Goal: Transaction & Acquisition: Download file/media

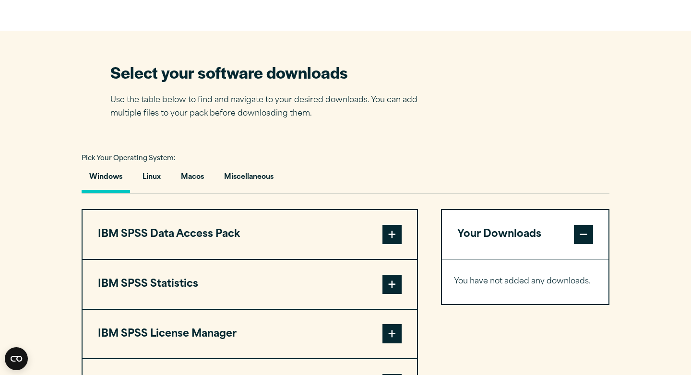
scroll to position [569, 0]
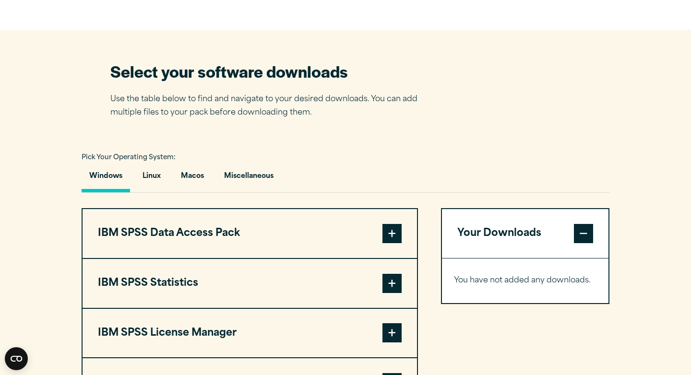
click at [390, 286] on span at bounding box center [391, 283] width 19 height 19
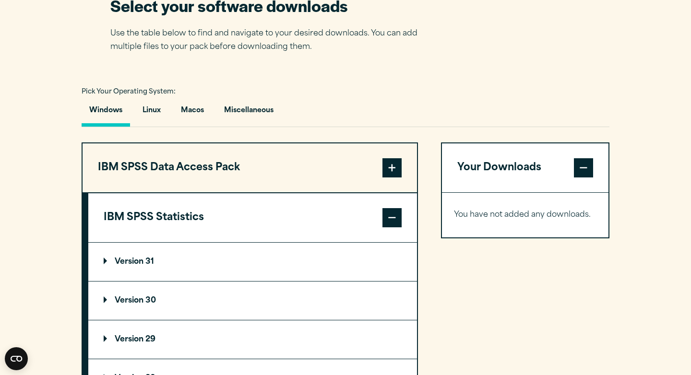
scroll to position [638, 0]
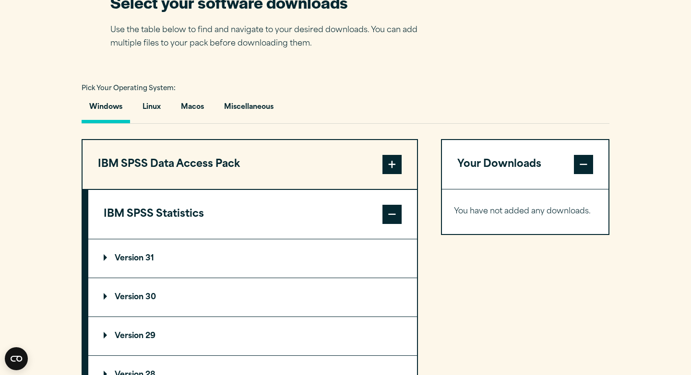
click at [393, 216] on span at bounding box center [391, 214] width 19 height 19
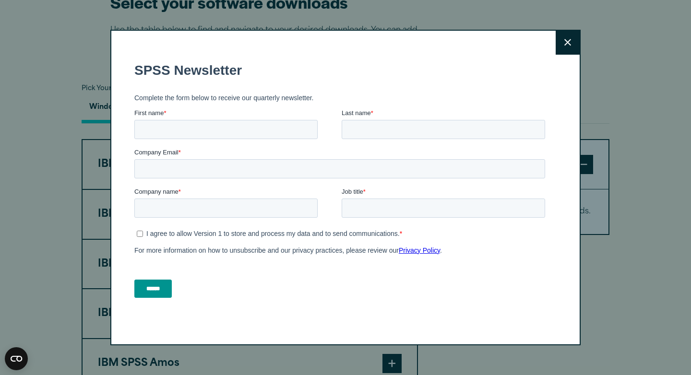
click at [566, 43] on icon at bounding box center [567, 42] width 7 height 7
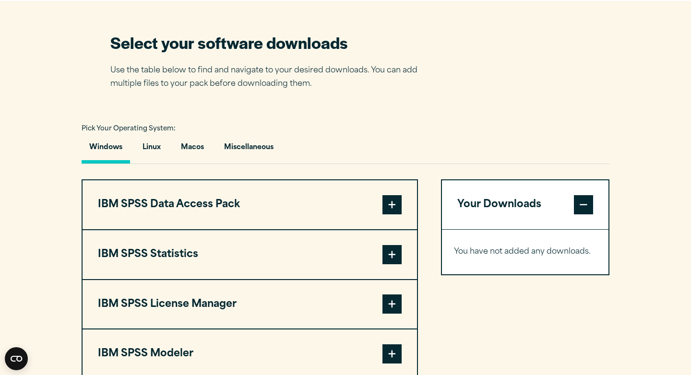
scroll to position [598, 0]
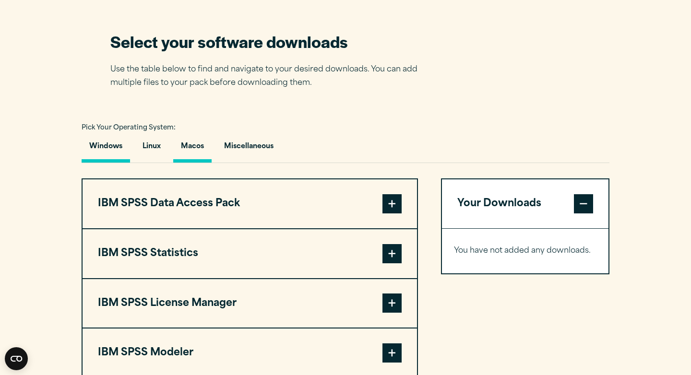
click at [181, 151] on button "Macos" at bounding box center [192, 148] width 38 height 27
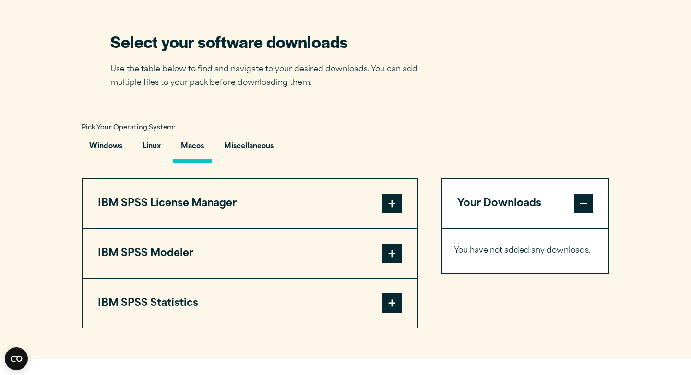
click at [202, 217] on button "IBM SPSS License Manager" at bounding box center [249, 203] width 334 height 49
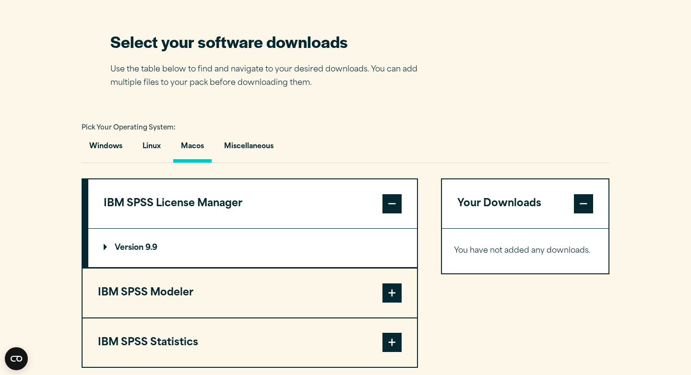
click at [202, 217] on button "IBM SPSS License Manager" at bounding box center [252, 203] width 328 height 49
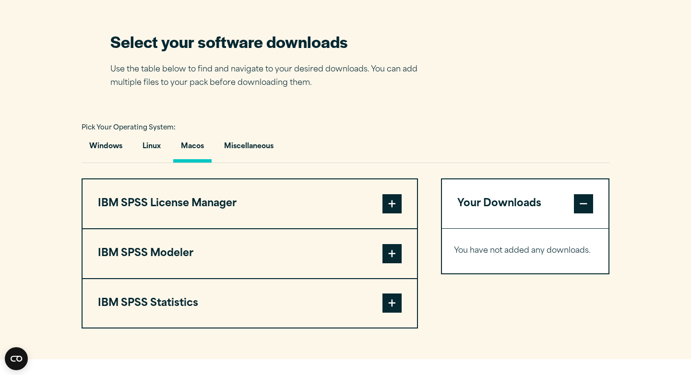
click at [183, 316] on button "IBM SPSS Statistics" at bounding box center [249, 303] width 334 height 49
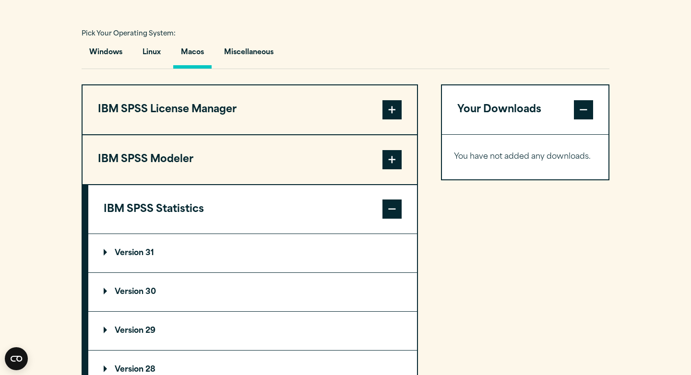
scroll to position [693, 0]
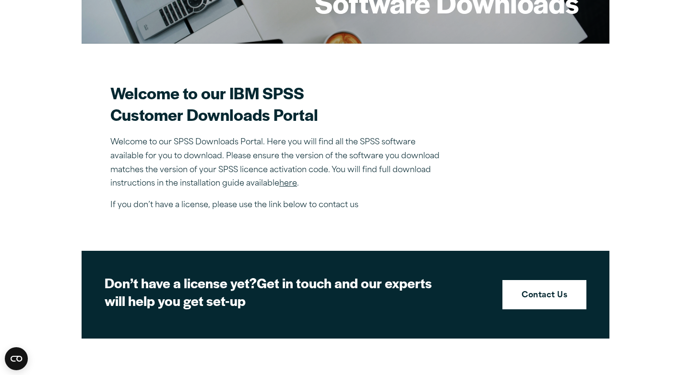
scroll to position [220, 0]
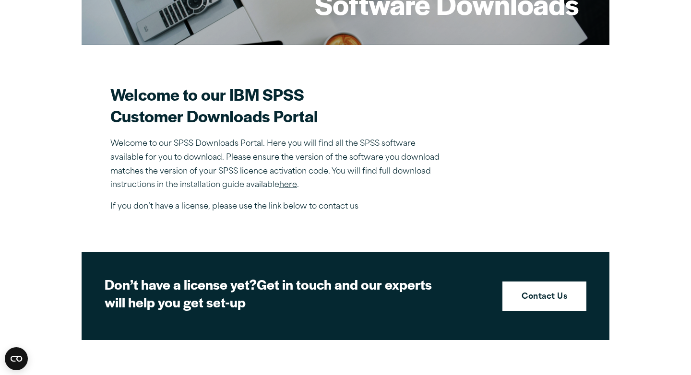
click at [287, 187] on link "here" at bounding box center [288, 185] width 18 height 8
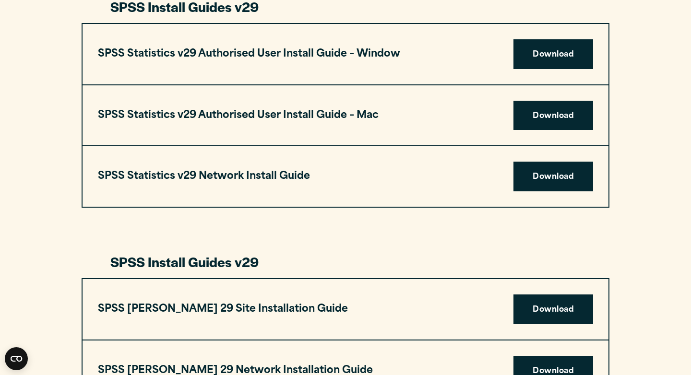
scroll to position [953, 0]
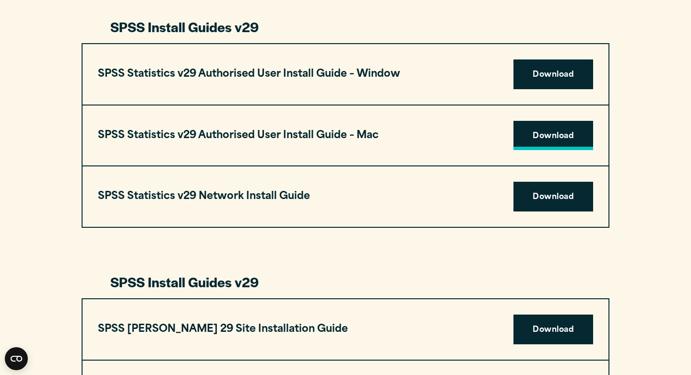
click at [535, 138] on link "Download" at bounding box center [553, 136] width 80 height 30
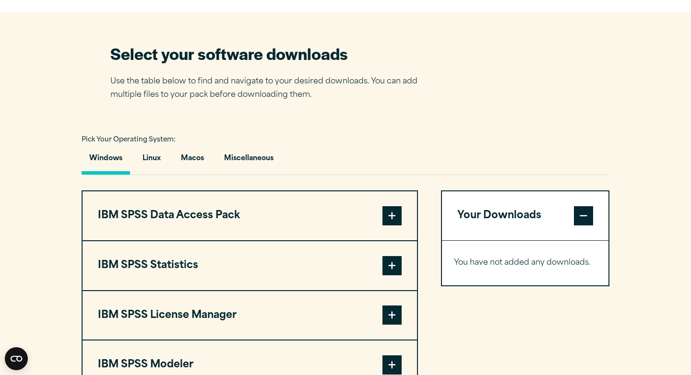
scroll to position [630, 0]
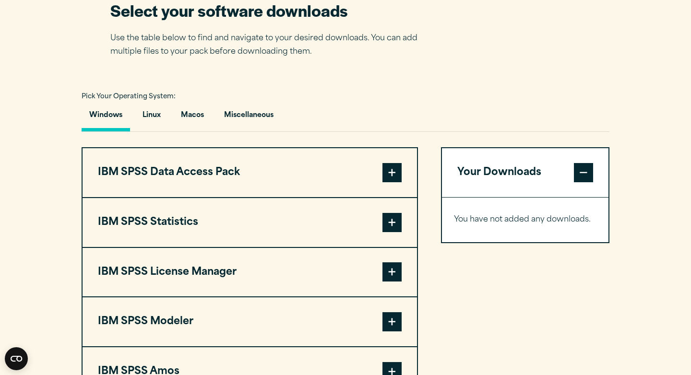
click at [256, 233] on button "IBM SPSS Statistics" at bounding box center [249, 222] width 334 height 49
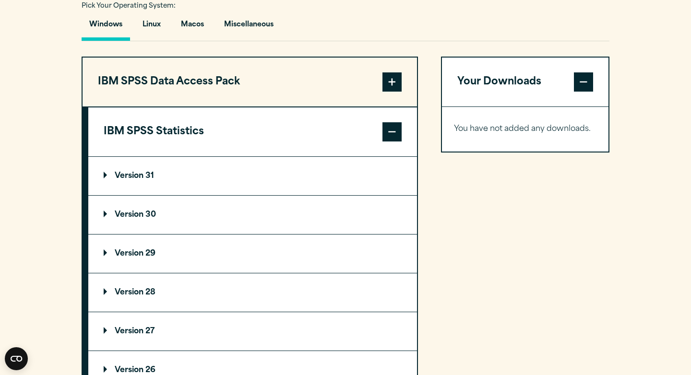
scroll to position [726, 0]
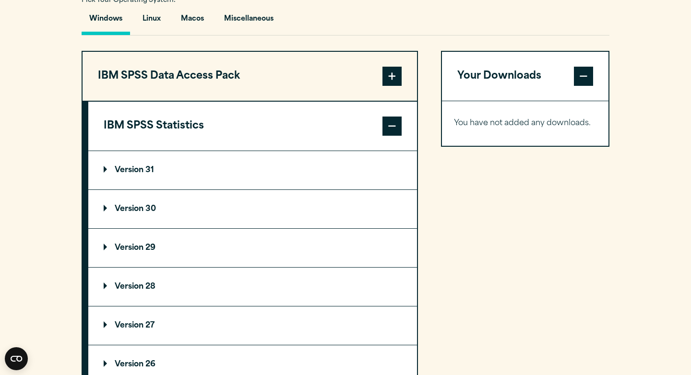
click at [235, 256] on summary "Version 29" at bounding box center [252, 248] width 328 height 38
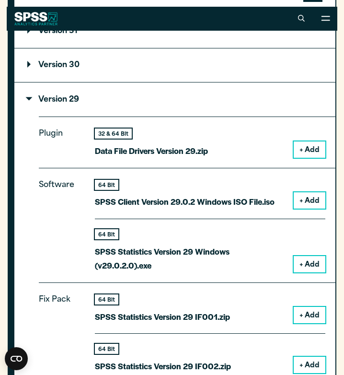
scroll to position [927, 0]
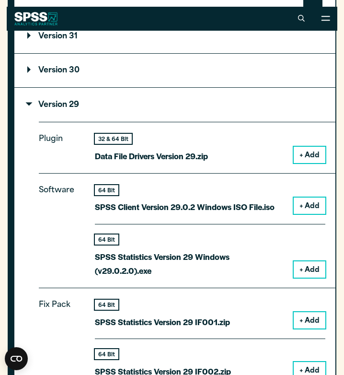
click at [307, 208] on button "+ Add" at bounding box center [310, 206] width 32 height 16
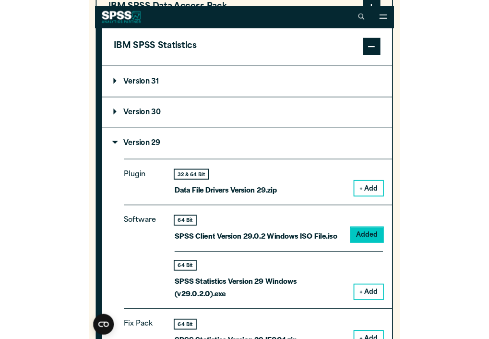
scroll to position [837, 0]
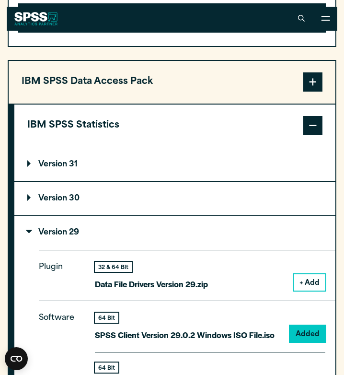
click at [318, 82] on span at bounding box center [313, 81] width 19 height 19
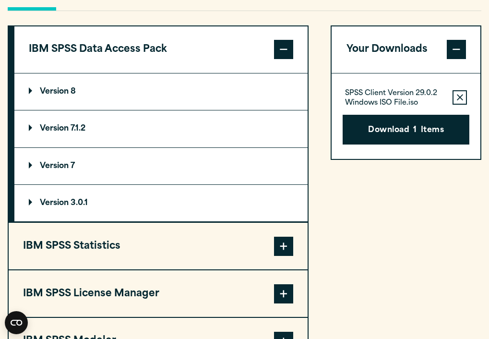
scroll to position [714, 0]
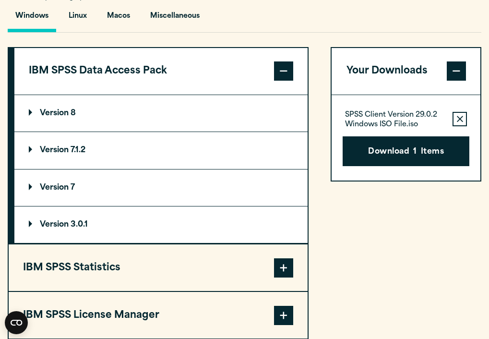
click at [75, 283] on button "IBM SPSS Statistics" at bounding box center [158, 267] width 299 height 47
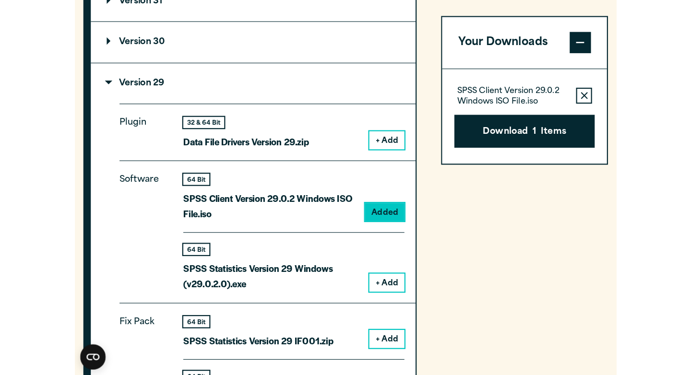
scroll to position [895, 0]
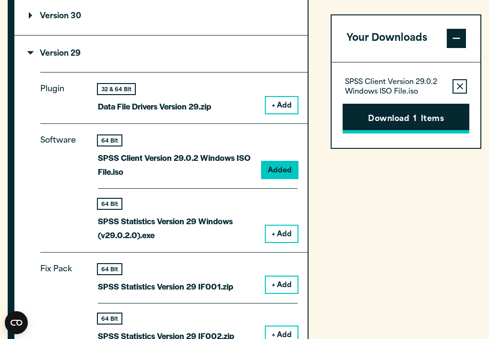
click at [347, 121] on button "Download 1 Items" at bounding box center [405, 119] width 127 height 30
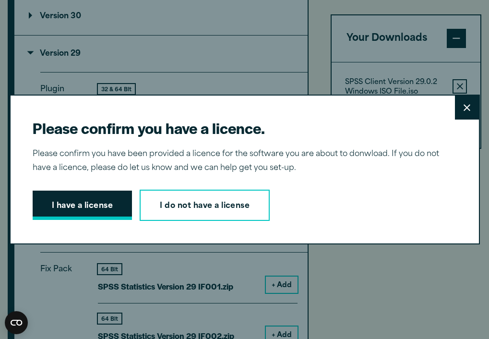
click at [112, 208] on button "I have a license" at bounding box center [83, 205] width 100 height 30
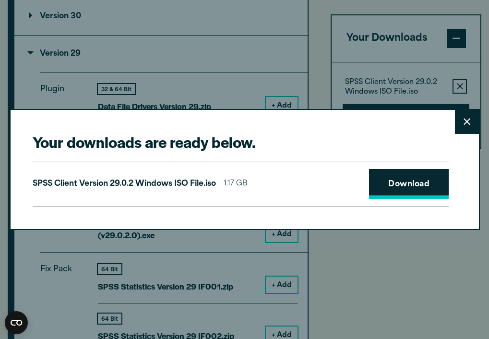
click at [404, 186] on link "Download" at bounding box center [409, 184] width 80 height 30
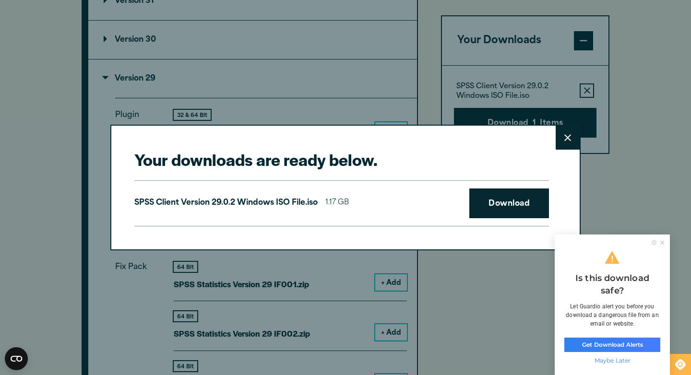
click at [567, 138] on icon at bounding box center [567, 137] width 7 height 7
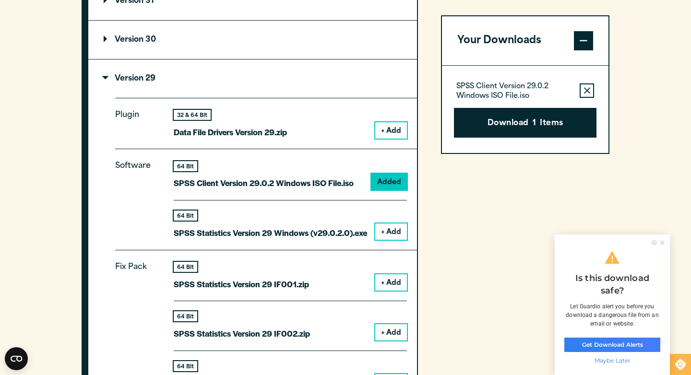
click at [660, 241] on icon at bounding box center [662, 243] width 4 height 4
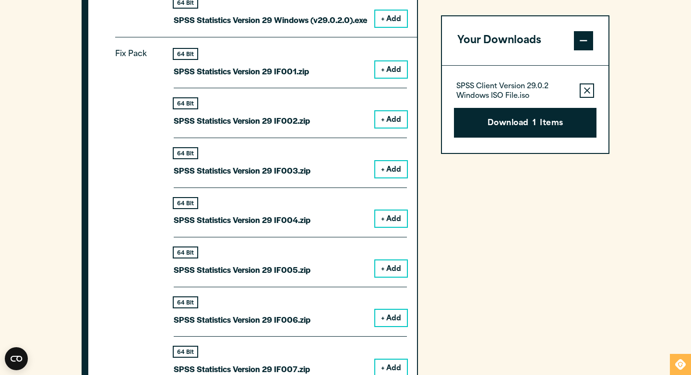
scroll to position [1109, 0]
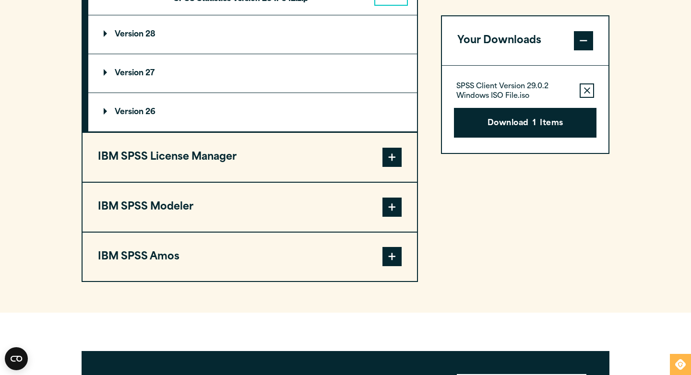
click at [333, 164] on button "IBM SPSS License Manager" at bounding box center [249, 157] width 334 height 49
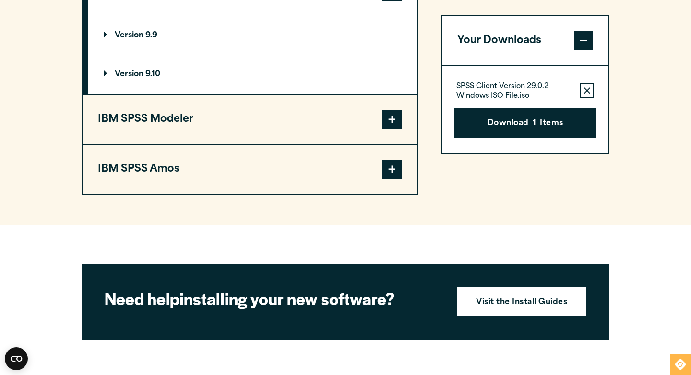
scroll to position [996, 0]
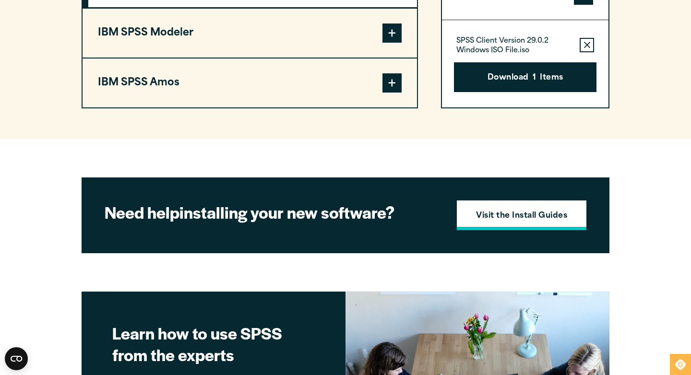
click at [468, 213] on link "Visit the Install Guides" at bounding box center [521, 215] width 129 height 30
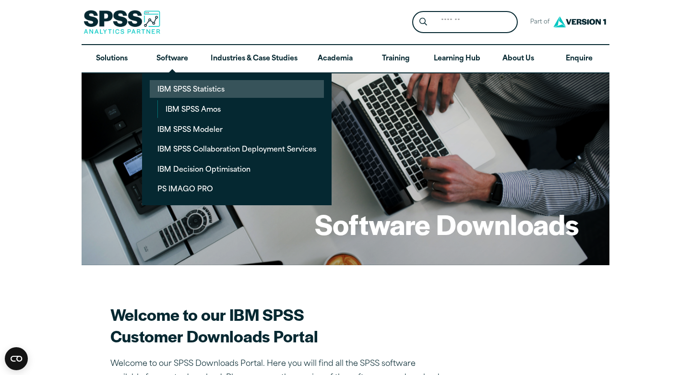
click at [183, 90] on link "IBM SPSS Statistics" at bounding box center [237, 89] width 174 height 18
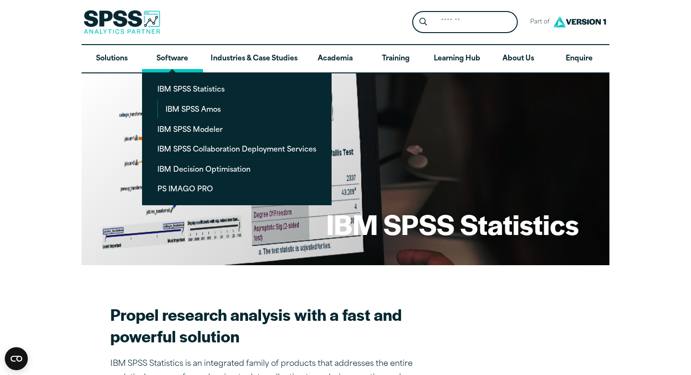
click at [195, 59] on link "Software" at bounding box center [172, 59] width 60 height 28
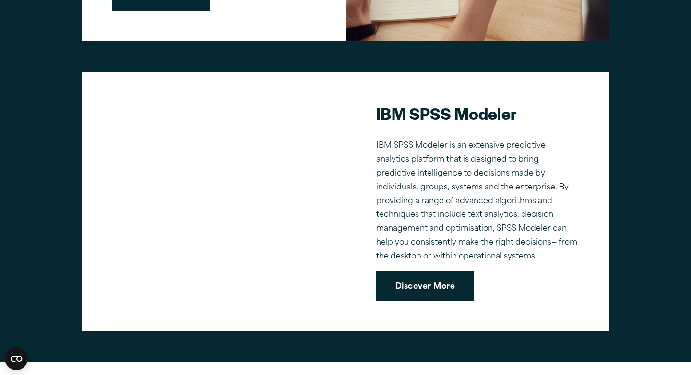
scroll to position [689, 0]
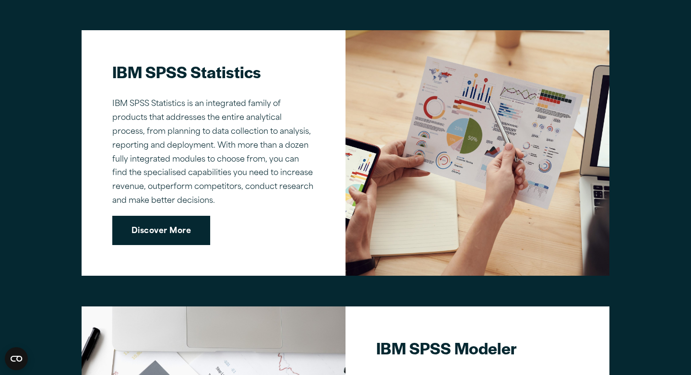
click at [177, 241] on link "Discover More" at bounding box center [161, 231] width 98 height 30
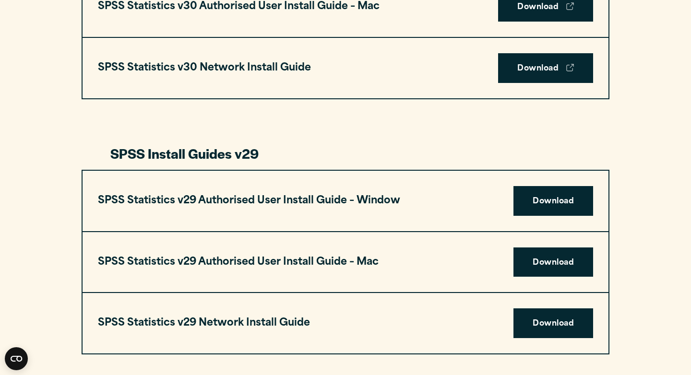
scroll to position [827, 0]
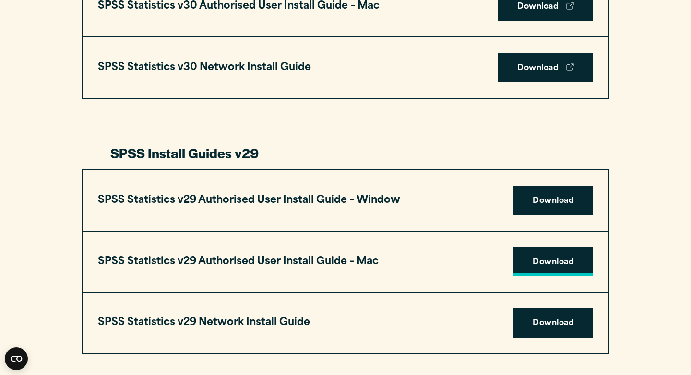
click at [544, 264] on link "Download" at bounding box center [553, 262] width 80 height 30
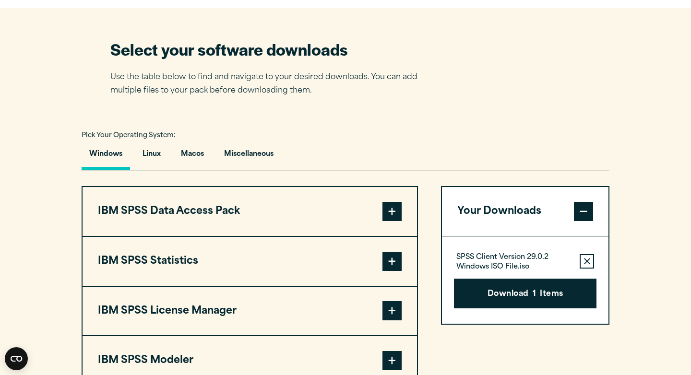
scroll to position [590, 0]
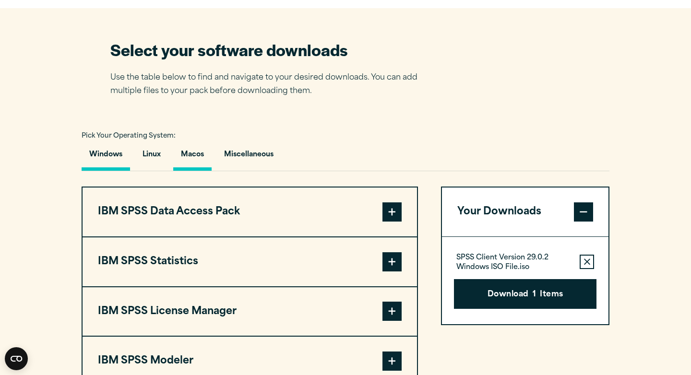
click at [190, 160] on button "Macos" at bounding box center [192, 156] width 38 height 27
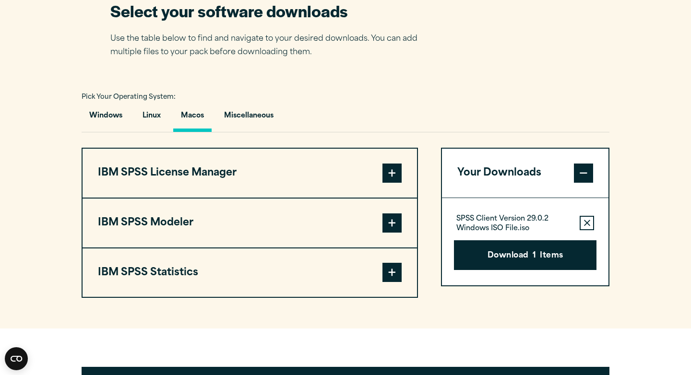
scroll to position [648, 0]
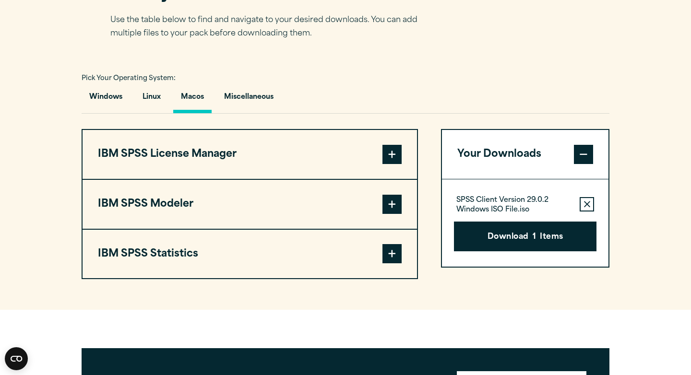
click at [168, 155] on button "IBM SPSS License Manager" at bounding box center [249, 154] width 334 height 49
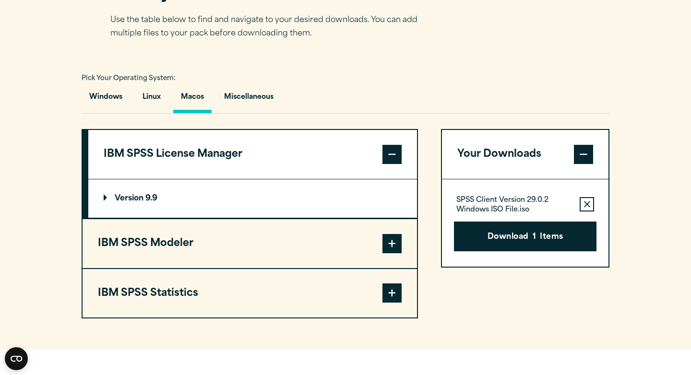
click at [168, 155] on button "IBM SPSS License Manager" at bounding box center [252, 154] width 328 height 49
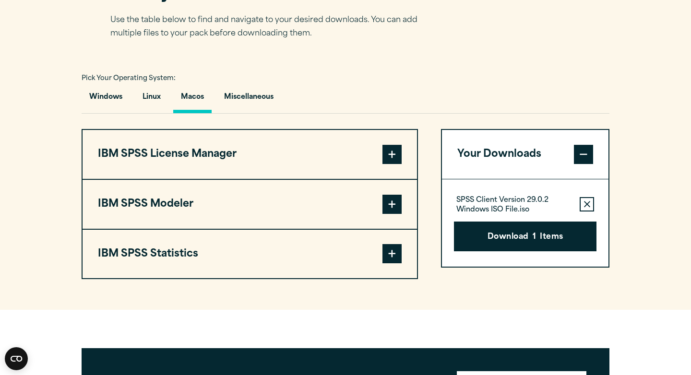
click at [161, 221] on button "IBM SPSS Modeler" at bounding box center [249, 204] width 334 height 49
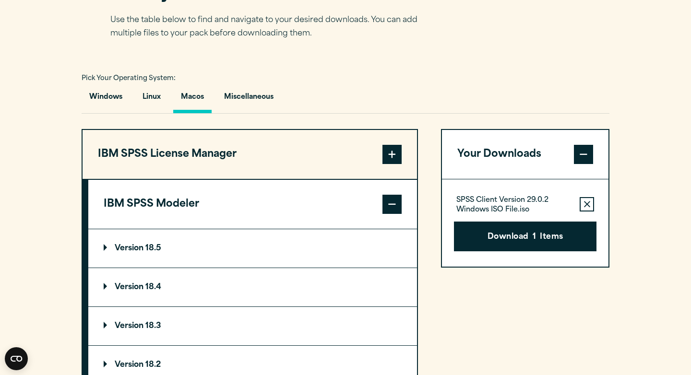
click at [161, 199] on button "IBM SPSS Modeler" at bounding box center [252, 204] width 328 height 49
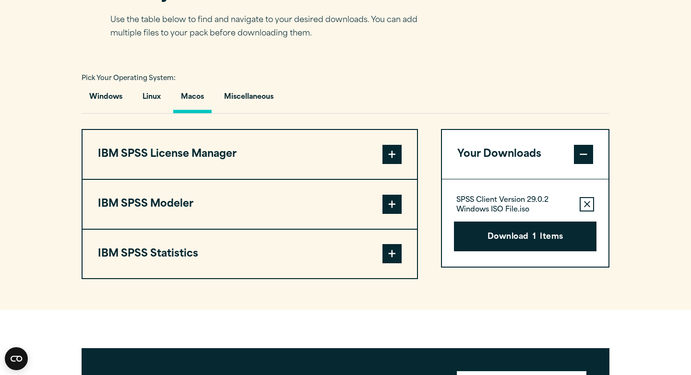
click at [156, 247] on button "IBM SPSS Statistics" at bounding box center [249, 254] width 334 height 49
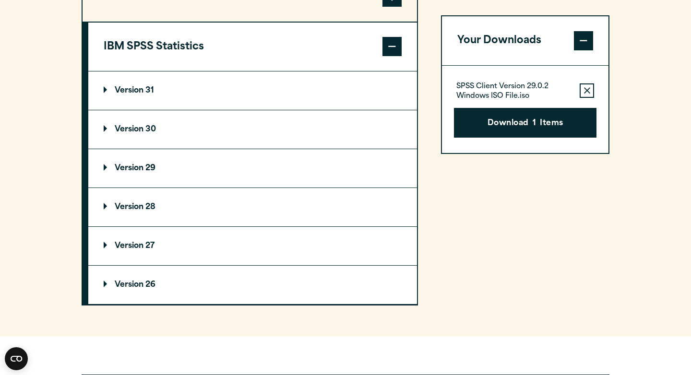
scroll to position [857, 0]
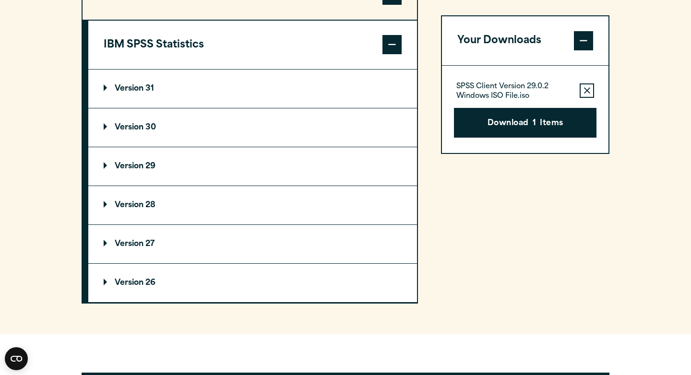
click at [145, 169] on p "Version 29" at bounding box center [130, 167] width 52 height 8
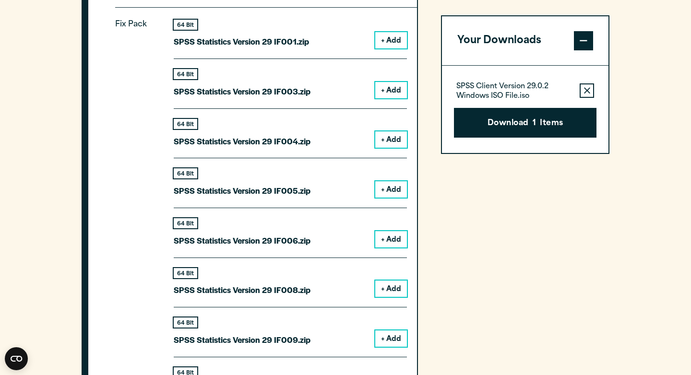
scroll to position [1036, 0]
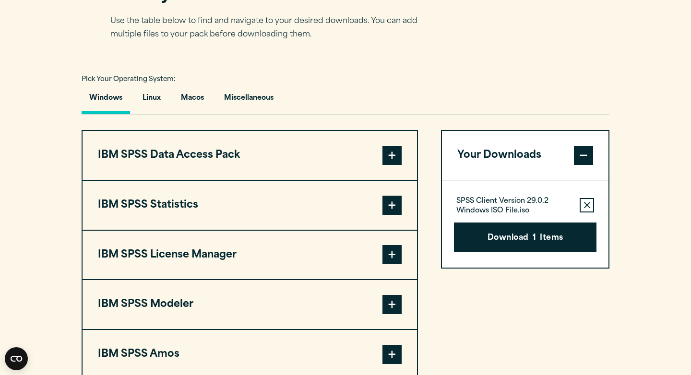
scroll to position [646, 0]
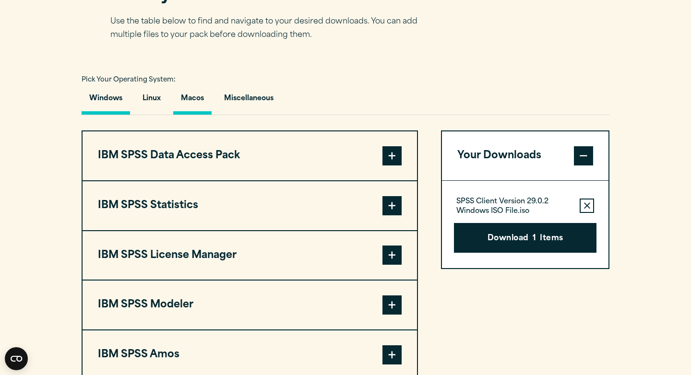
click at [198, 103] on button "Macos" at bounding box center [192, 100] width 38 height 27
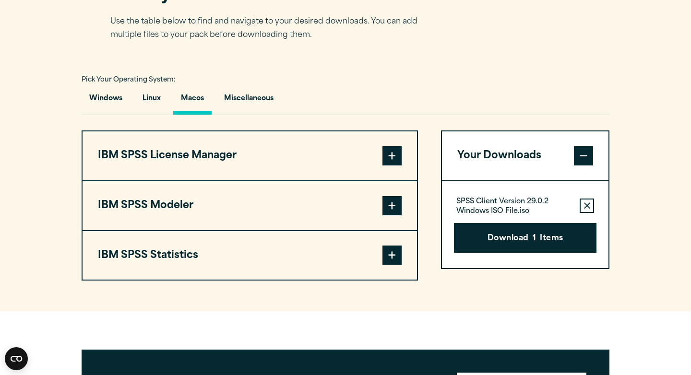
click at [206, 164] on button "IBM SPSS License Manager" at bounding box center [249, 155] width 334 height 49
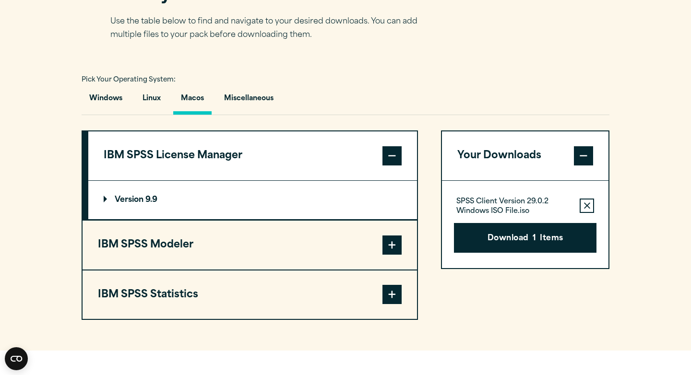
click at [206, 164] on button "IBM SPSS License Manager" at bounding box center [252, 155] width 328 height 49
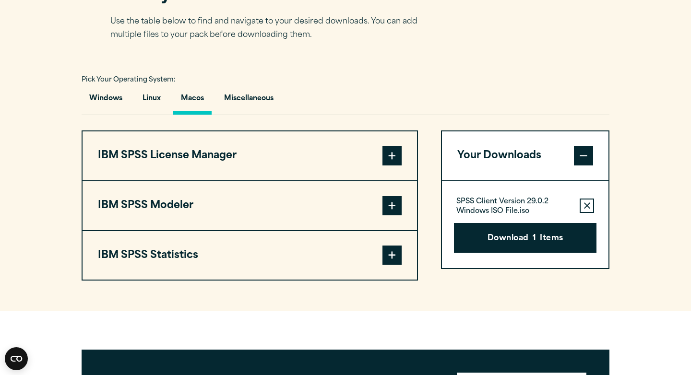
click at [197, 248] on button "IBM SPSS Statistics" at bounding box center [249, 255] width 334 height 49
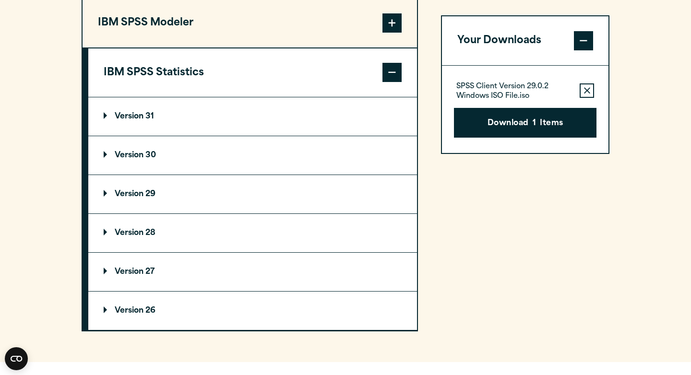
scroll to position [842, 0]
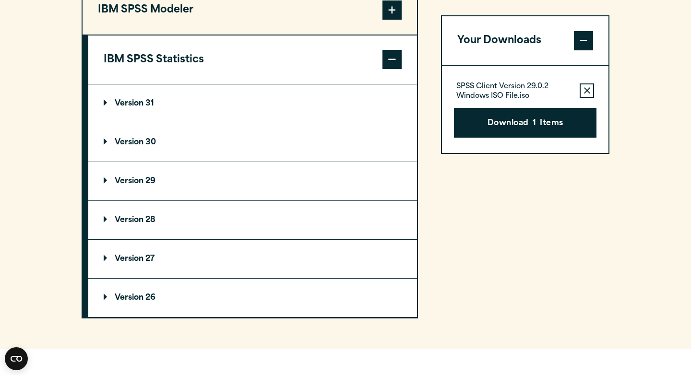
click at [155, 184] on p "Version 29" at bounding box center [130, 181] width 52 height 8
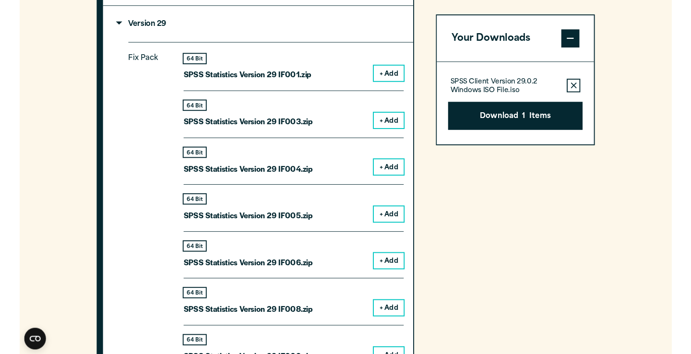
scroll to position [997, 0]
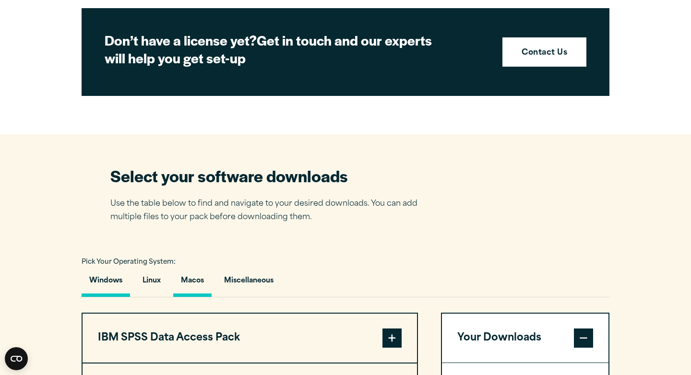
click at [188, 290] on button "Macos" at bounding box center [192, 282] width 38 height 27
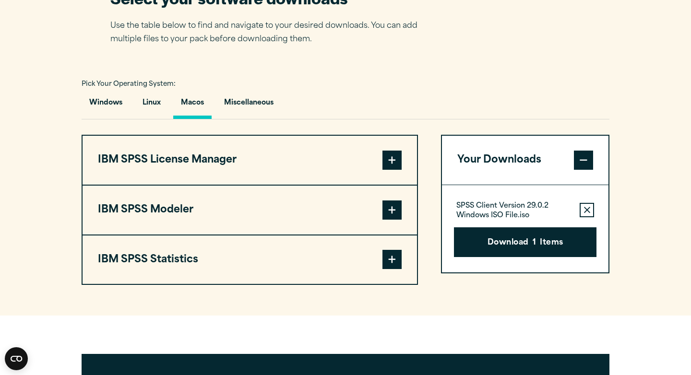
click at [187, 270] on button "IBM SPSS Statistics" at bounding box center [249, 259] width 334 height 49
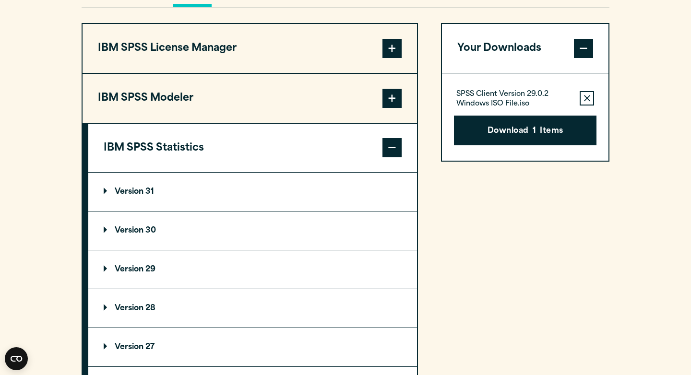
scroll to position [863, 0]
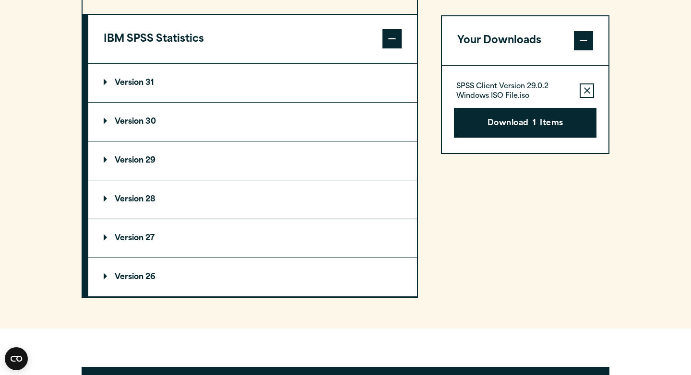
click at [173, 172] on summary "Version 29" at bounding box center [252, 160] width 328 height 38
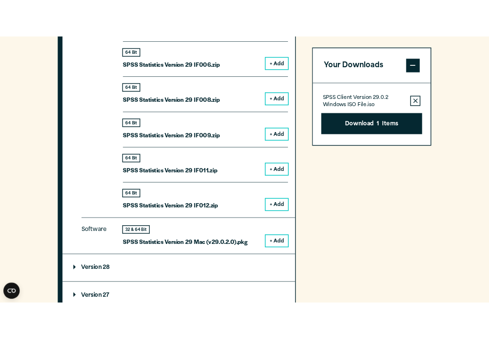
scroll to position [1240, 0]
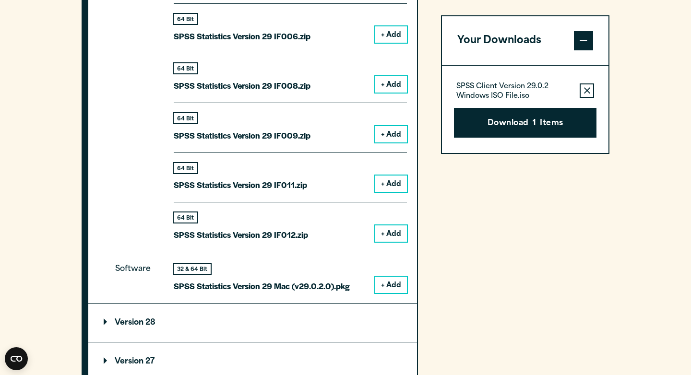
click at [394, 292] on button "+ Add" at bounding box center [391, 285] width 32 height 16
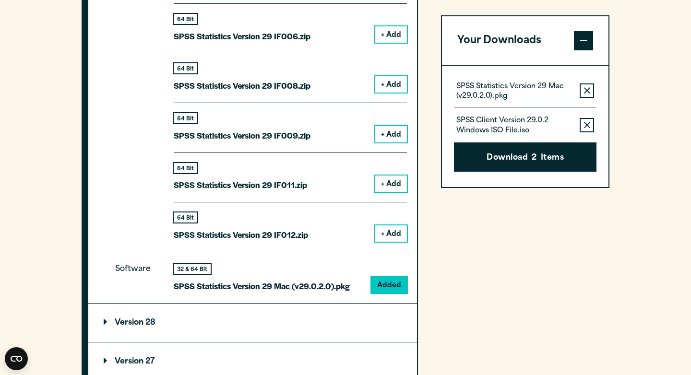
click at [589, 89] on icon "button" at bounding box center [587, 90] width 6 height 7
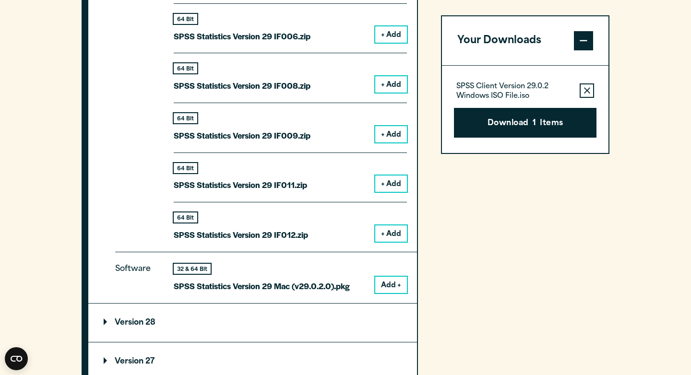
click at [589, 89] on icon "button" at bounding box center [587, 90] width 6 height 7
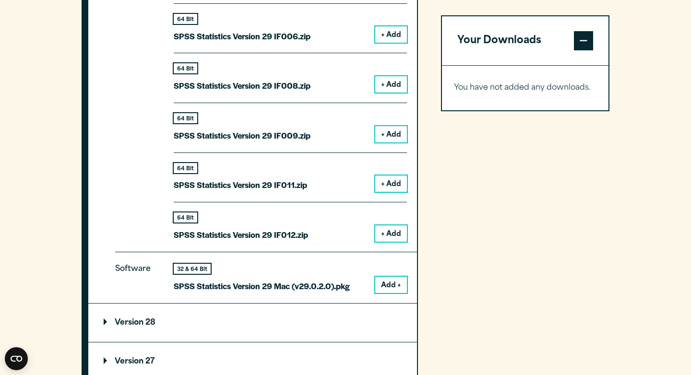
click at [394, 284] on button "Add +" at bounding box center [391, 285] width 32 height 16
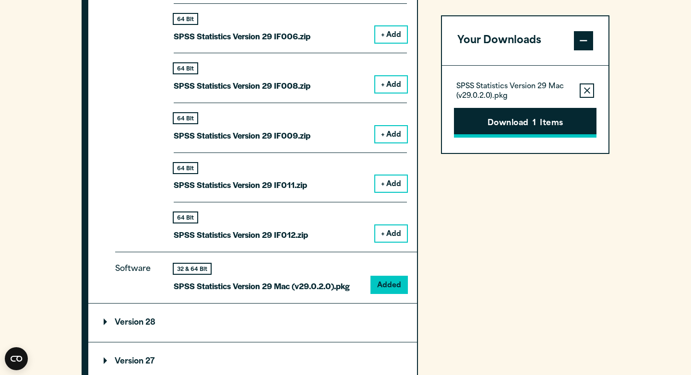
click at [517, 117] on button "Download 1 Items" at bounding box center [525, 123] width 142 height 30
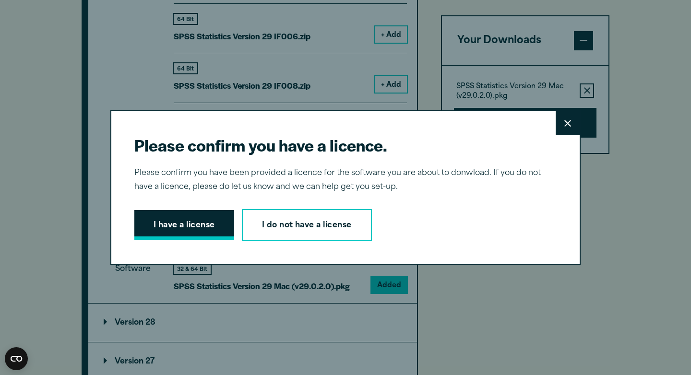
click at [177, 230] on button "I have a license" at bounding box center [184, 225] width 100 height 30
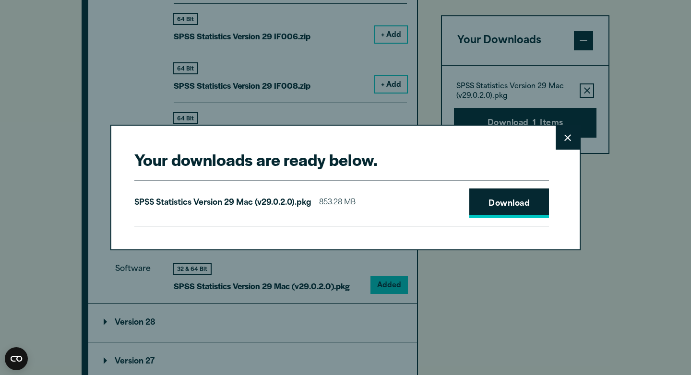
click at [489, 201] on link "Download" at bounding box center [509, 203] width 80 height 30
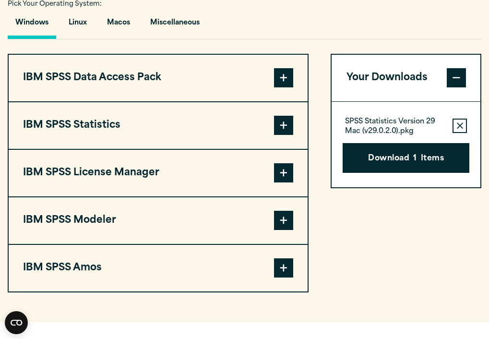
scroll to position [695, 0]
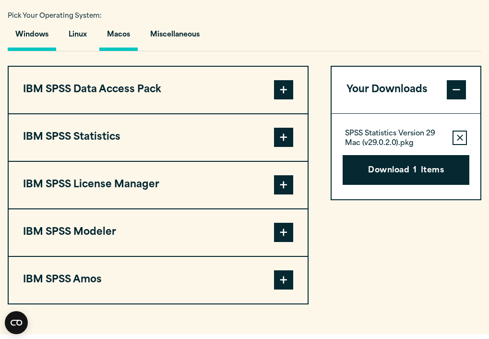
click at [114, 44] on button "Macos" at bounding box center [118, 36] width 38 height 27
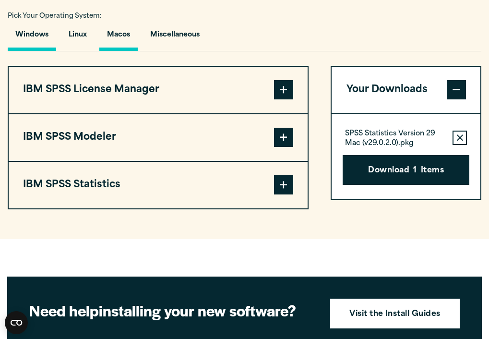
click at [40, 36] on button "Windows" at bounding box center [32, 36] width 48 height 27
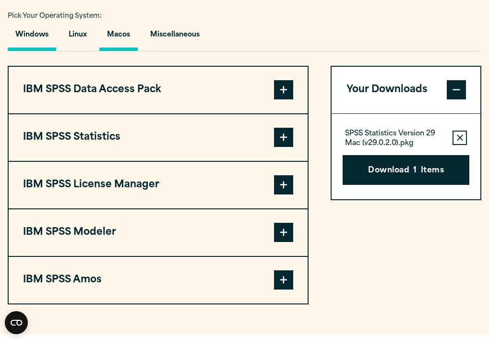
click at [107, 47] on button "Macos" at bounding box center [118, 36] width 38 height 27
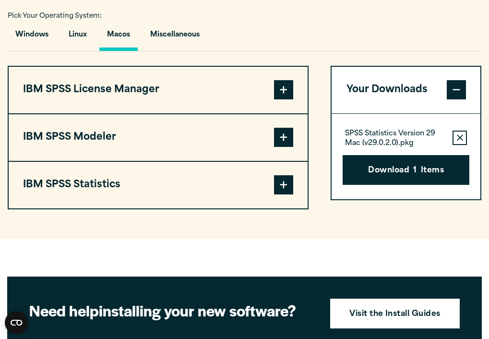
click at [86, 188] on button "IBM SPSS Statistics" at bounding box center [158, 185] width 299 height 47
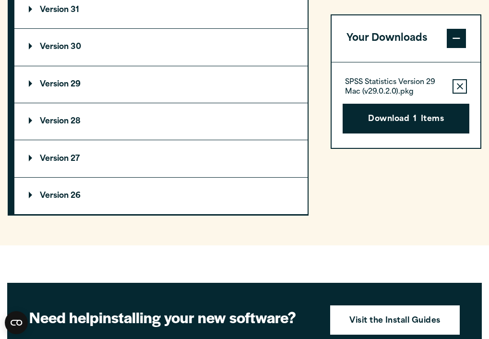
scroll to position [915, 0]
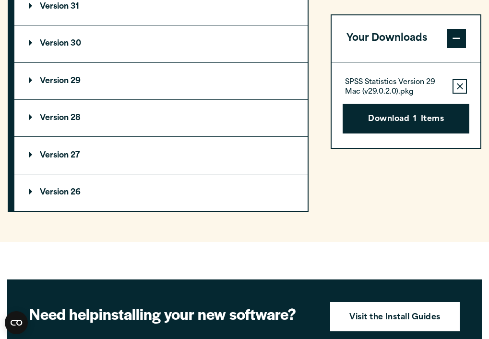
click at [94, 79] on summary "Version 29" at bounding box center [160, 81] width 293 height 36
